Goal: Obtain resource: Obtain resource

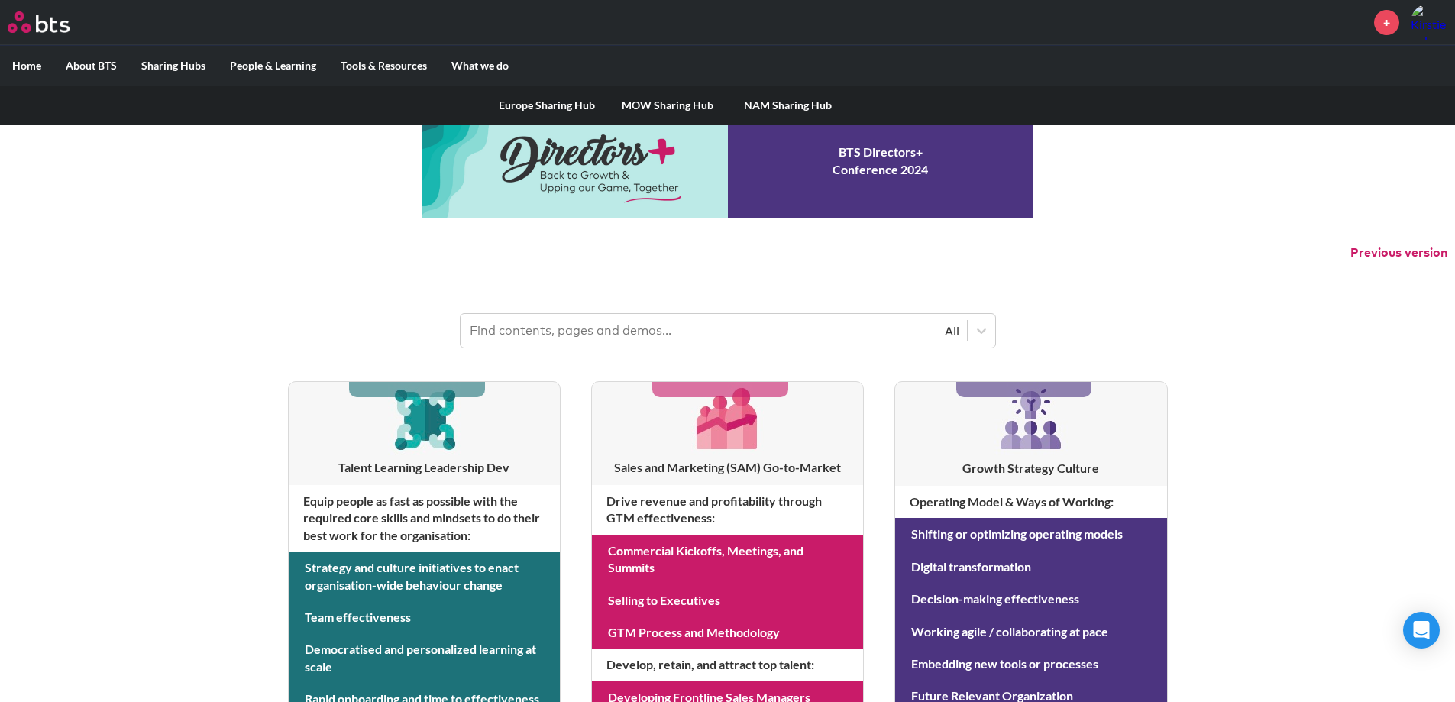
click at [672, 99] on link "MOW Sharing Hub" at bounding box center [667, 106] width 121 height 40
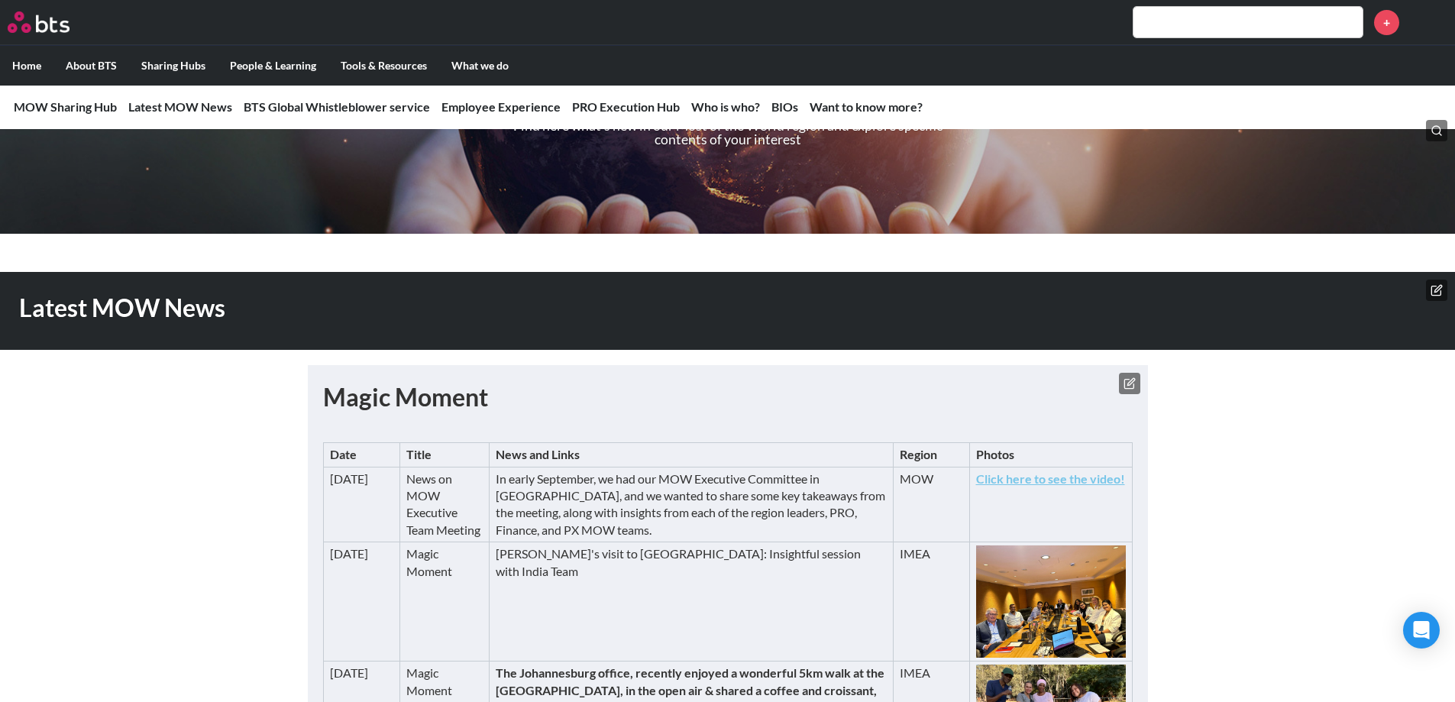
scroll to position [229, 0]
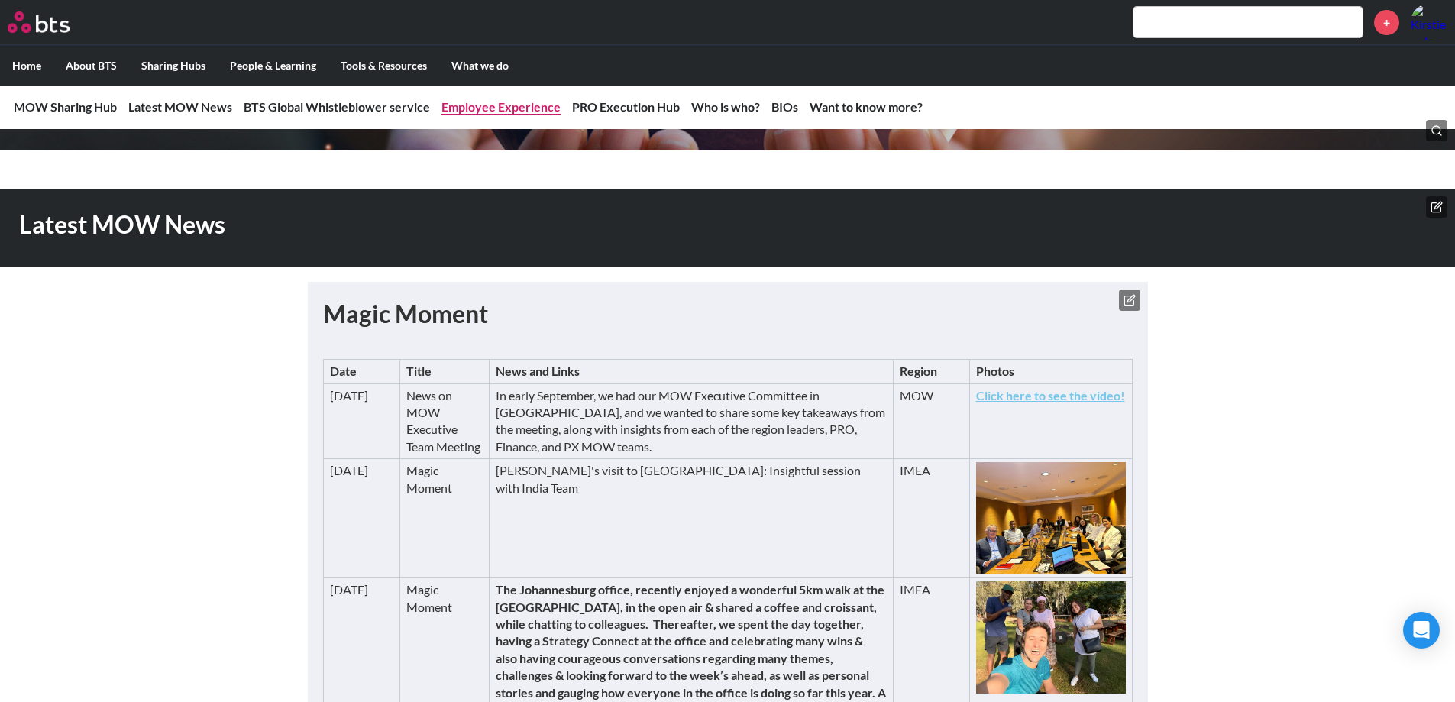
click at [493, 104] on link "Employee Experience" at bounding box center [500, 106] width 119 height 15
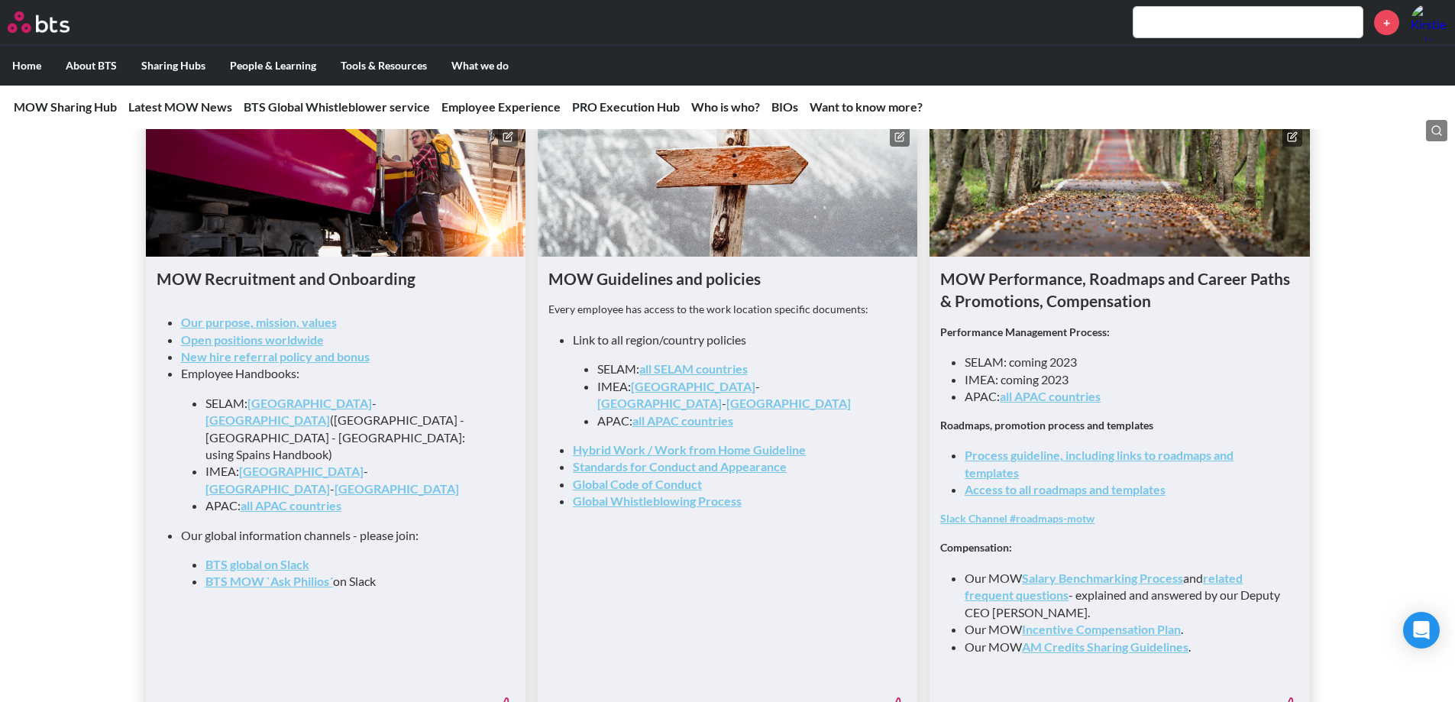
scroll to position [1509, 0]
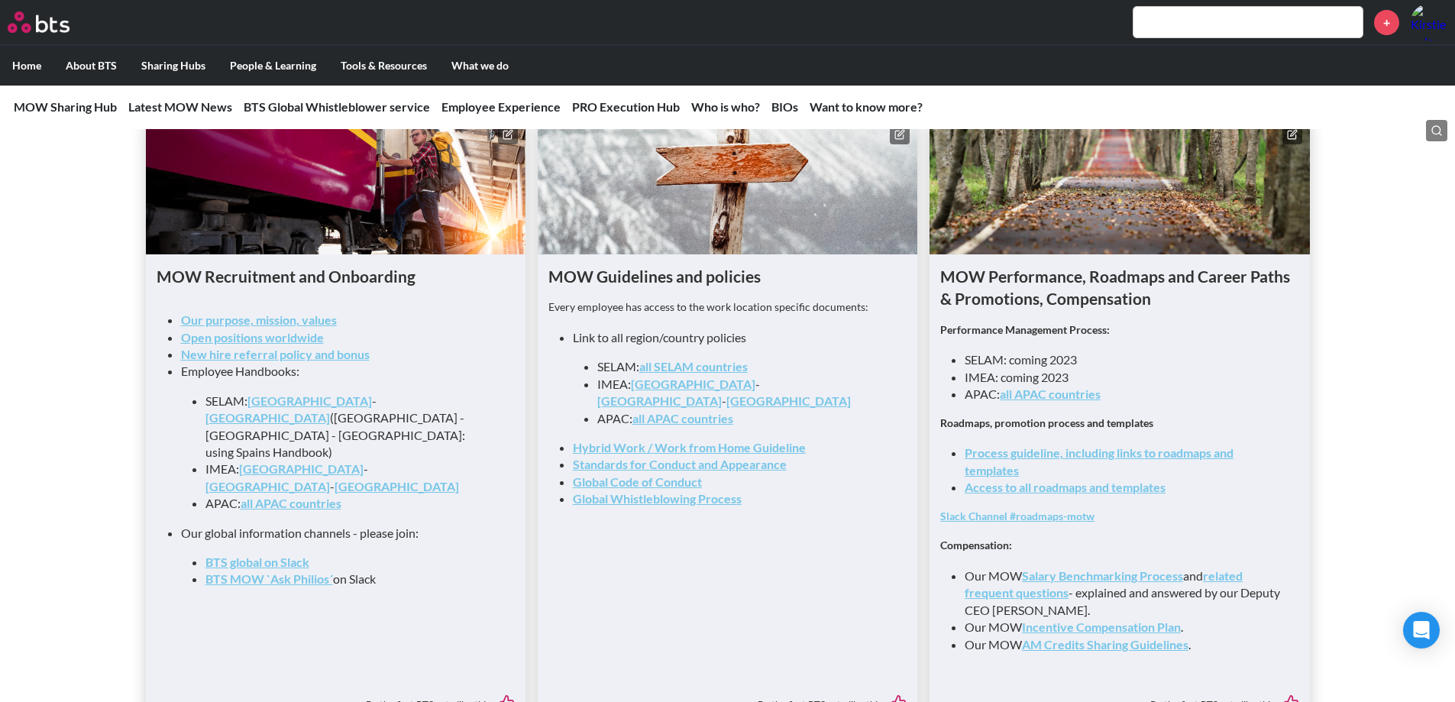
click at [1041, 463] on link "Process guideline, including links to roadmaps and templates" at bounding box center [1099, 460] width 269 height 31
click at [1124, 494] on link "Access to all roadmaps and templates" at bounding box center [1065, 487] width 201 height 15
